Goal: Task Accomplishment & Management: Use online tool/utility

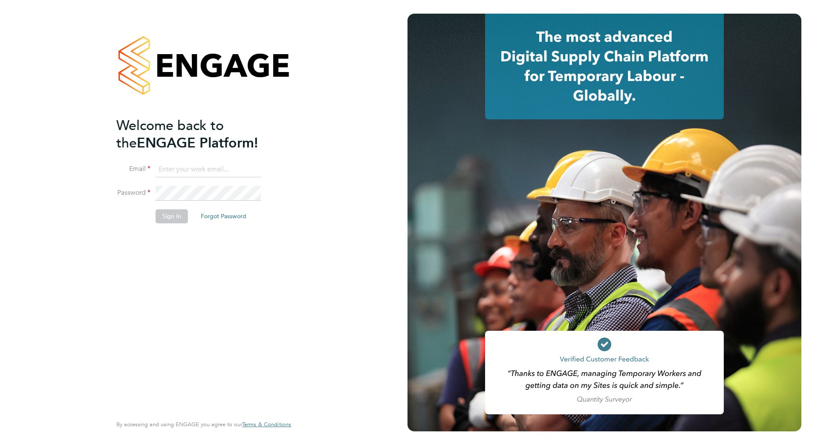
click at [178, 169] on input at bounding box center [208, 169] width 105 height 15
type input "[PERSON_NAME][EMAIL_ADDRESS][DOMAIN_NAME]"
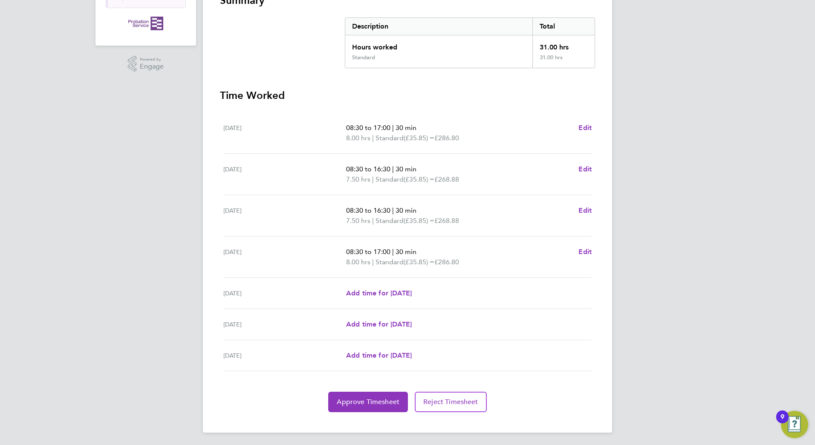
scroll to position [168, 0]
click at [383, 400] on span "Approve Timesheet" at bounding box center [368, 401] width 63 height 9
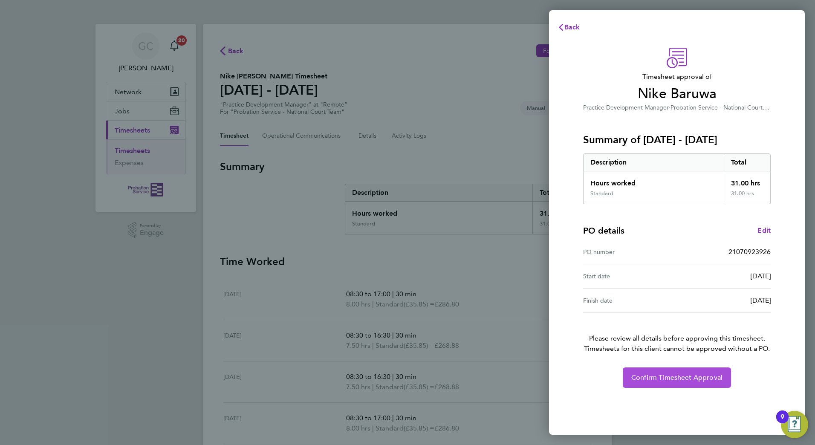
click at [646, 378] on span "Confirm Timesheet Approval" at bounding box center [677, 378] width 91 height 9
